Goal: Task Accomplishment & Management: Complete application form

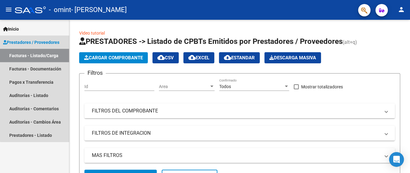
click at [40, 56] on link "Facturas - Listado/Carga" at bounding box center [34, 55] width 69 height 13
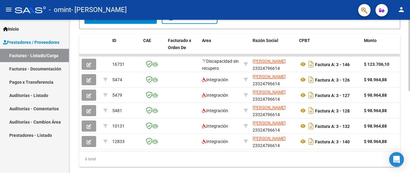
scroll to position [156, 0]
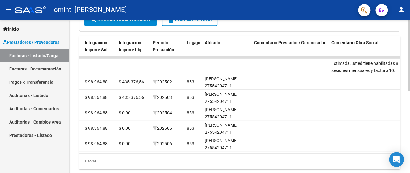
click at [170, 103] on datatable-body-cell "202503" at bounding box center [167, 97] width 34 height 15
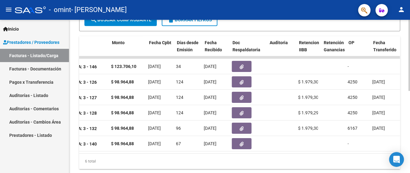
scroll to position [0, 252]
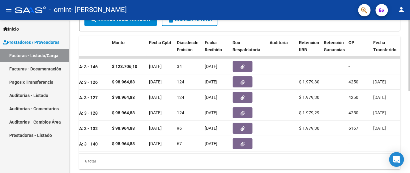
click at [170, 103] on datatable-body-cell "[DATE]" at bounding box center [161, 97] width 28 height 15
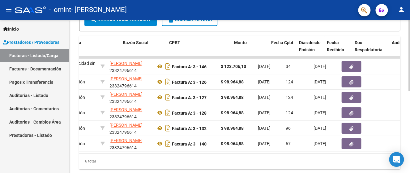
scroll to position [0, 27]
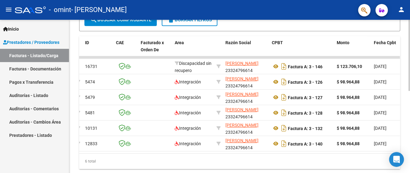
click at [170, 103] on datatable-body-cell at bounding box center [155, 97] width 34 height 15
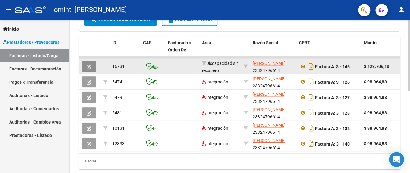
click at [88, 65] on icon "button" at bounding box center [89, 67] width 5 height 5
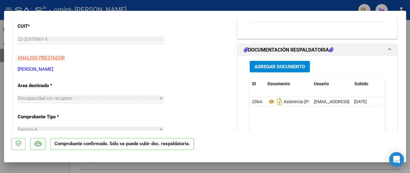
scroll to position [71, 0]
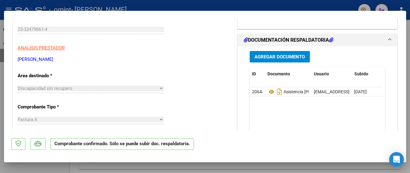
scroll to position [83, 0]
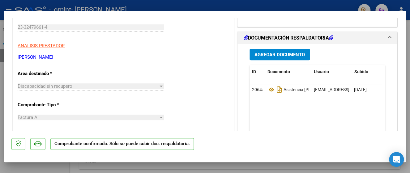
click at [86, 85] on div "Discapacidad sin recupero" at bounding box center [88, 87] width 141 height 6
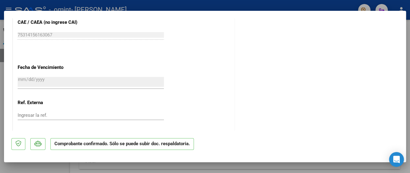
scroll to position [359, 0]
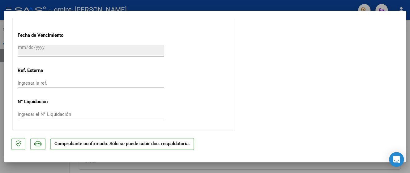
click at [296, 12] on mat-dialog-container "COMPROBANTE VER COMPROBANTE ESTADO: Confirmada la OS. En transito al área de au…" at bounding box center [205, 87] width 402 height 152
click at [295, 4] on div at bounding box center [205, 86] width 410 height 173
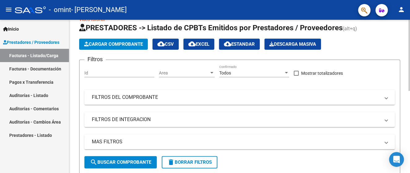
scroll to position [0, 0]
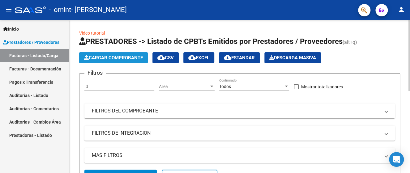
click at [129, 58] on span "Cargar Comprobante" at bounding box center [113, 58] width 59 height 6
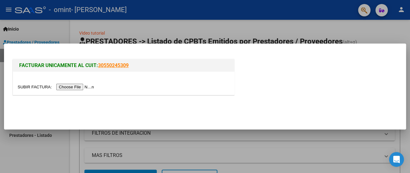
click at [84, 87] on input "file" at bounding box center [57, 87] width 78 height 6
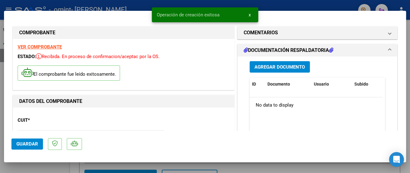
click at [265, 71] on button "Agregar Documento" at bounding box center [280, 66] width 60 height 11
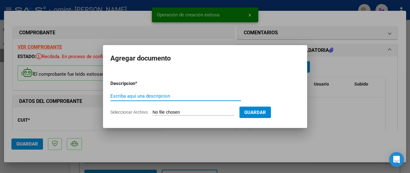
click at [183, 111] on input "Seleccionar Archivo" at bounding box center [194, 113] width 82 height 6
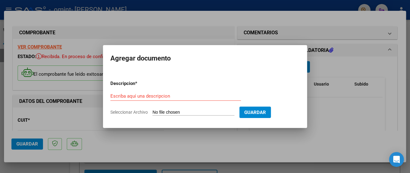
click at [329, 144] on div at bounding box center [205, 86] width 410 height 173
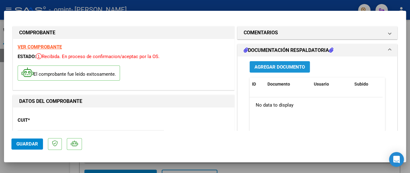
click at [271, 67] on span "Agregar Documento" at bounding box center [280, 67] width 50 height 6
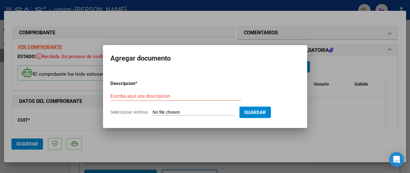
click at [128, 111] on span "Seleccionar Archivo" at bounding box center [128, 112] width 37 height 5
click at [153, 111] on input "Seleccionar Archivo" at bounding box center [194, 113] width 82 height 6
type input "C:\fakepath\Asistencia [PERSON_NAME], DNI 55420471 [DATE].pdf"
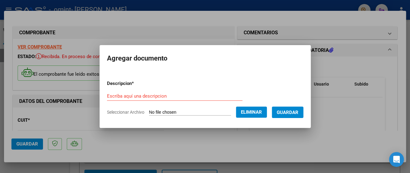
click at [288, 112] on span "Guardar" at bounding box center [288, 113] width 22 height 6
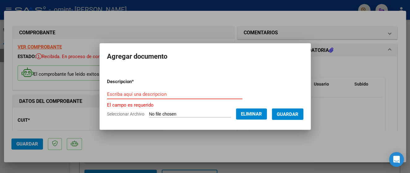
click at [144, 92] on input "Escriba aquí una descripcion" at bounding box center [175, 95] width 136 height 6
paste input "[PERSON_NAME], DNI 55420471"
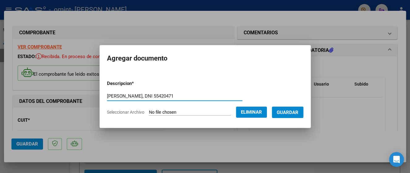
click at [107, 96] on input "[PERSON_NAME], DNI 55420471" at bounding box center [175, 96] width 136 height 6
type input "asistencia [PERSON_NAME], DNI 55420471"
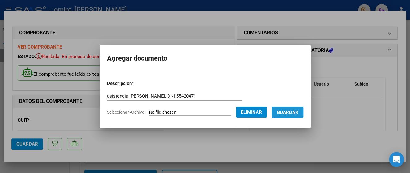
click at [294, 112] on span "Guardar" at bounding box center [288, 113] width 22 height 6
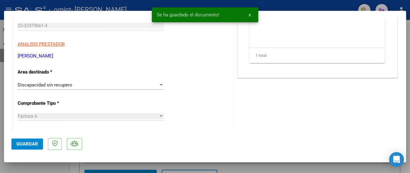
scroll to position [109, 0]
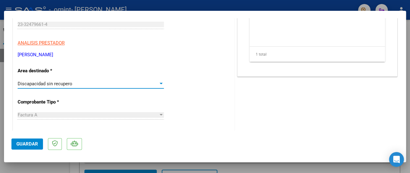
click at [160, 83] on div at bounding box center [161, 84] width 3 height 2
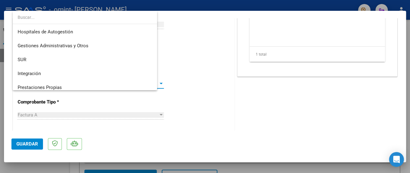
scroll to position [46, 0]
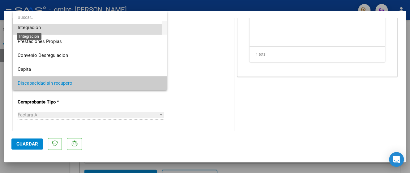
click at [37, 28] on span "Integración" at bounding box center [29, 28] width 23 height 6
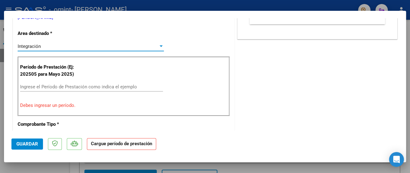
scroll to position [155, 0]
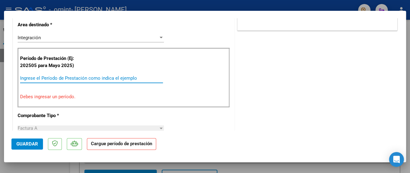
click at [69, 77] on input "Ingrese el Período de Prestación como indica el ejemplo" at bounding box center [91, 78] width 143 height 6
type input "1"
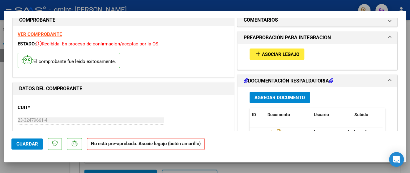
scroll to position [0, 0]
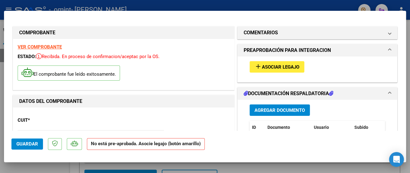
type input "202507"
click at [274, 68] on span "Asociar Legajo" at bounding box center [280, 67] width 37 height 6
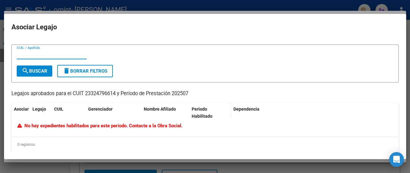
scroll to position [15, 0]
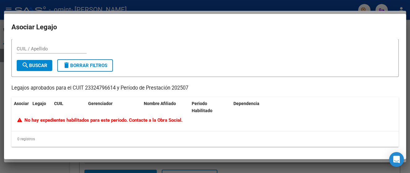
click at [347, 167] on div at bounding box center [205, 86] width 410 height 173
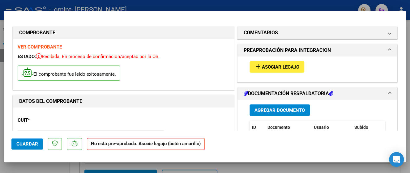
click at [275, 67] on span "Asociar Legajo" at bounding box center [280, 67] width 37 height 6
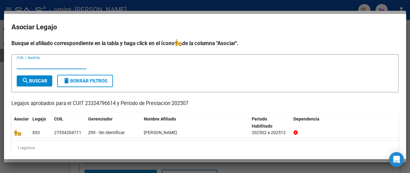
scroll to position [9, 0]
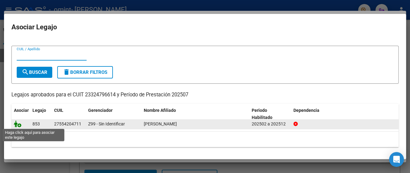
click at [18, 125] on icon at bounding box center [17, 124] width 7 height 7
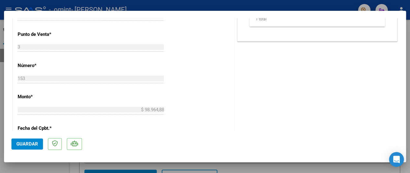
scroll to position [295, 0]
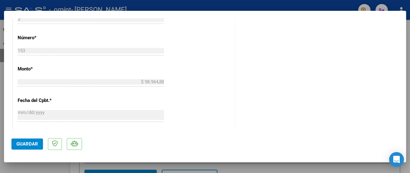
click at [31, 148] on button "Guardar" at bounding box center [27, 144] width 32 height 11
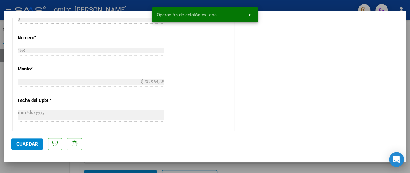
click at [249, 17] on span "x" at bounding box center [250, 15] width 2 height 6
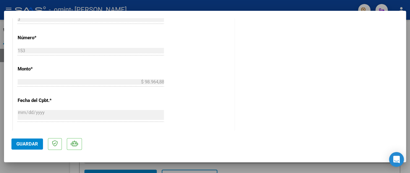
click at [261, 5] on div at bounding box center [205, 86] width 410 height 173
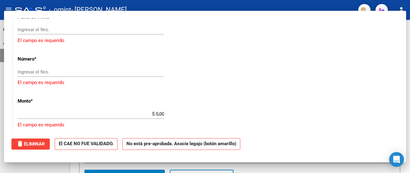
scroll to position [0, 0]
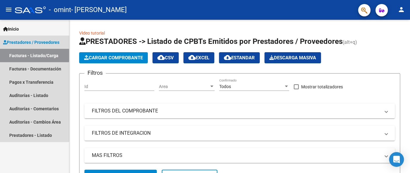
click at [22, 50] on link "Facturas - Listado/Carga" at bounding box center [34, 55] width 69 height 13
click at [23, 55] on link "Facturas - Listado/Carga" at bounding box center [34, 55] width 69 height 13
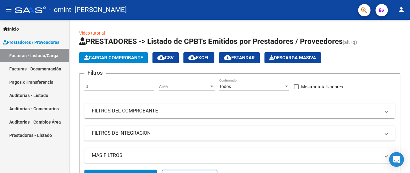
click at [36, 55] on link "Facturas - Listado/Carga" at bounding box center [34, 55] width 69 height 13
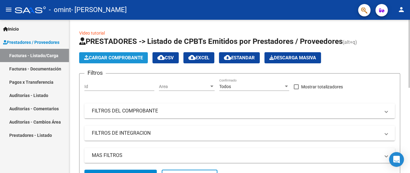
click at [116, 56] on span "Cargar Comprobante" at bounding box center [113, 58] width 59 height 6
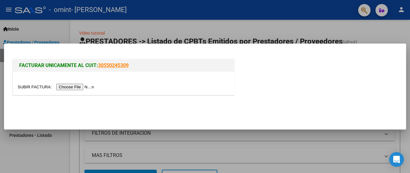
click at [82, 89] on input "file" at bounding box center [57, 87] width 78 height 6
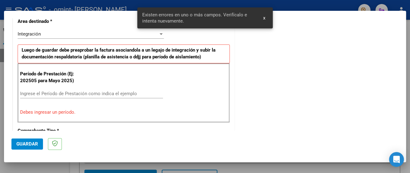
scroll to position [147, 0]
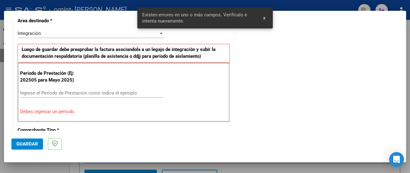
click at [265, 19] on span "x" at bounding box center [264, 18] width 2 height 6
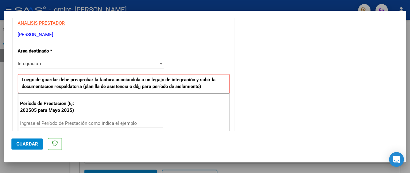
scroll to position [138, 0]
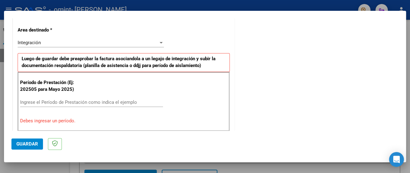
click at [88, 98] on div "Ingrese el Período de Prestación como indica el ejemplo" at bounding box center [91, 102] width 143 height 9
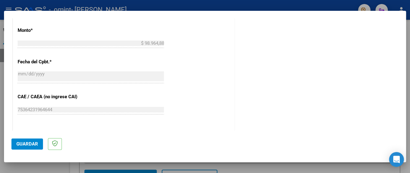
scroll to position [328, 0]
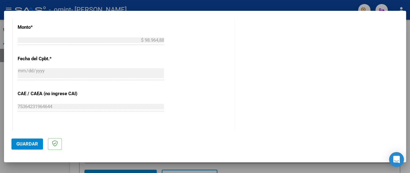
type input "202508"
click at [24, 144] on span "Guardar" at bounding box center [27, 144] width 22 height 6
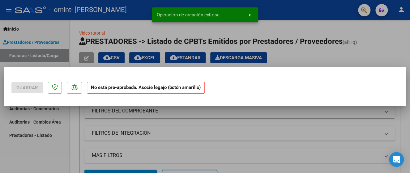
scroll to position [0, 0]
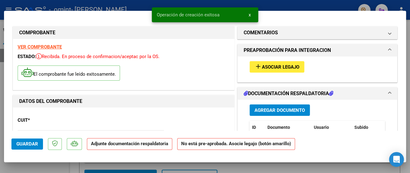
click at [252, 15] on button "x" at bounding box center [250, 14] width 12 height 11
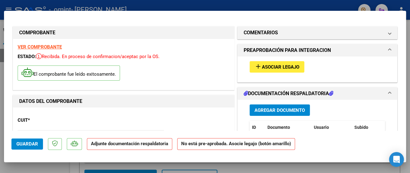
click at [263, 68] on span "Asociar Legajo" at bounding box center [280, 67] width 37 height 6
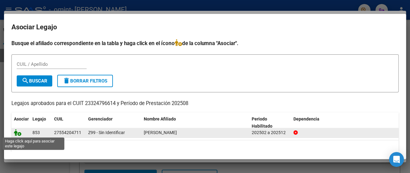
click at [19, 135] on icon at bounding box center [17, 132] width 7 height 7
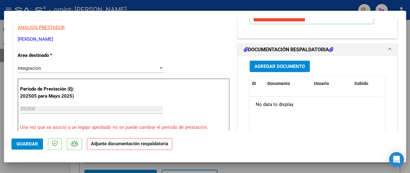
scroll to position [124, 0]
click at [276, 68] on span "Agregar Documento" at bounding box center [280, 66] width 50 height 6
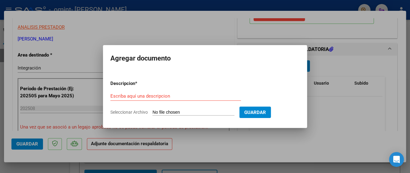
click at [128, 111] on span "Seleccionar Archivo" at bounding box center [128, 112] width 37 height 5
click at [153, 111] on input "Seleccionar Archivo" at bounding box center [194, 113] width 82 height 6
type input "C:\fakepath\Asistencia [PERSON_NAME], DNI 55420471 [DATE].pdf"
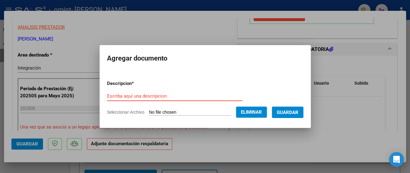
click at [158, 98] on input "Escriba aquí una descripcion" at bounding box center [175, 96] width 136 height 6
paste input "Asistencia [PERSON_NAME], DNI 55420471 [DATE]"
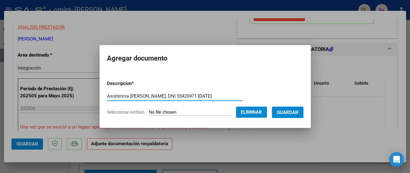
type input "Asistencia [PERSON_NAME], DNI 55420471 [DATE]"
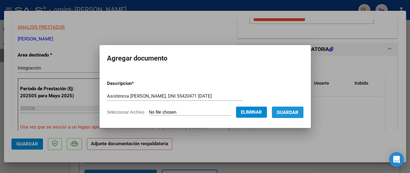
click at [297, 116] on button "Guardar" at bounding box center [288, 112] width 32 height 11
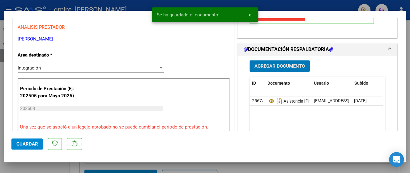
click at [27, 144] on span "Guardar" at bounding box center [27, 144] width 22 height 6
click at [249, 16] on span "x" at bounding box center [250, 15] width 2 height 6
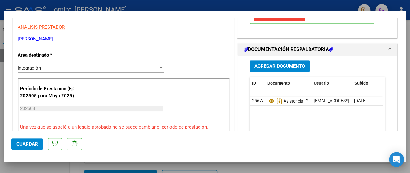
click at [326, 4] on div at bounding box center [205, 86] width 410 height 173
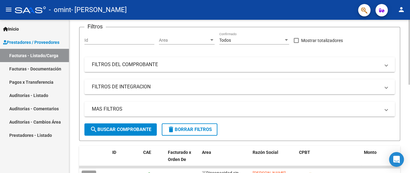
scroll to position [92, 0]
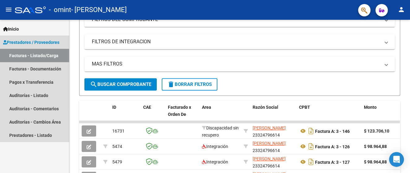
click at [57, 56] on link "Facturas - Listado/Carga" at bounding box center [34, 55] width 69 height 13
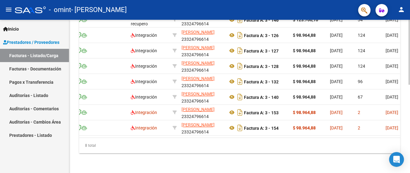
scroll to position [0, 0]
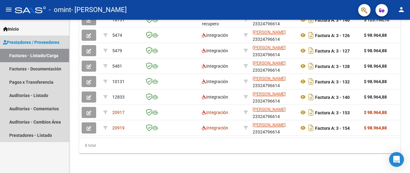
click at [44, 57] on link "Facturas - Listado/Carga" at bounding box center [34, 55] width 69 height 13
